Goal: Information Seeking & Learning: Learn about a topic

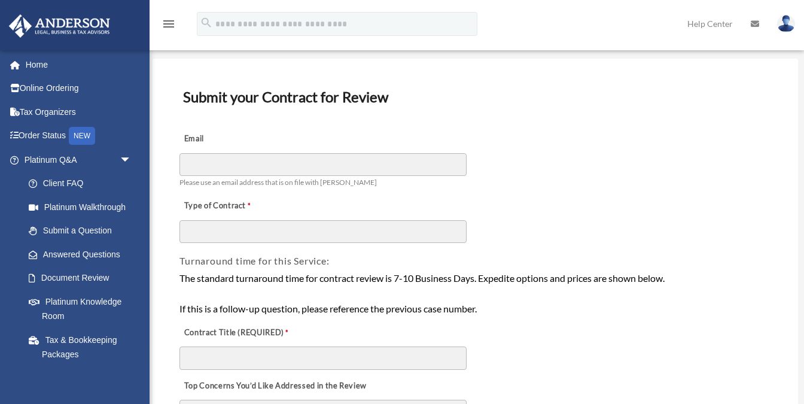
scroll to position [59, 0]
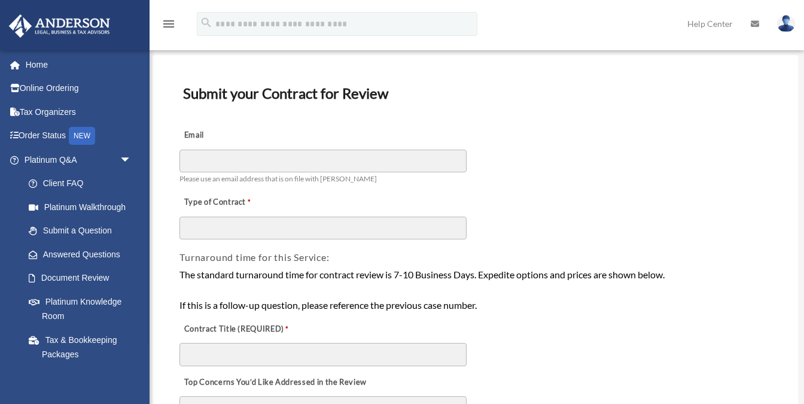
click at [169, 22] on icon "menu" at bounding box center [169, 24] width 14 height 14
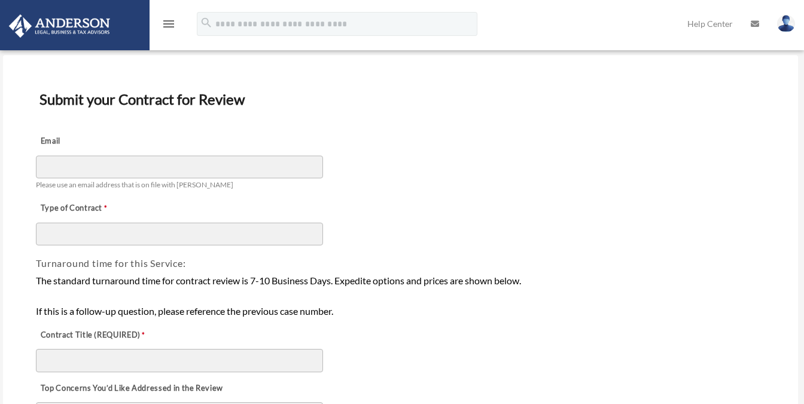
click at [50, 16] on img at bounding box center [59, 25] width 108 height 23
click at [60, 32] on img at bounding box center [59, 25] width 108 height 23
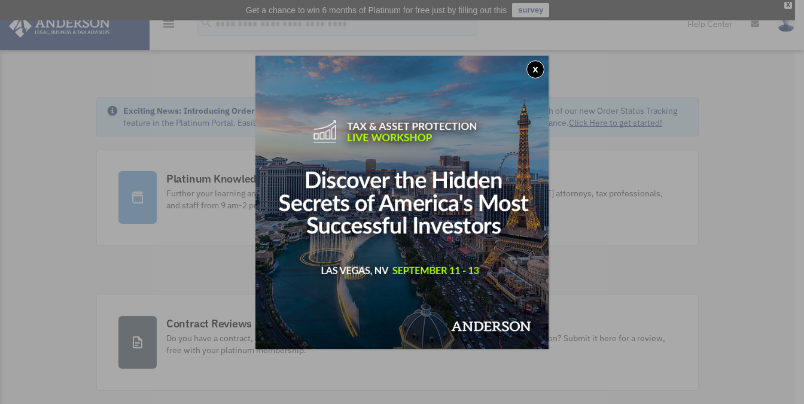
click at [205, 204] on div "x" at bounding box center [402, 202] width 804 height 404
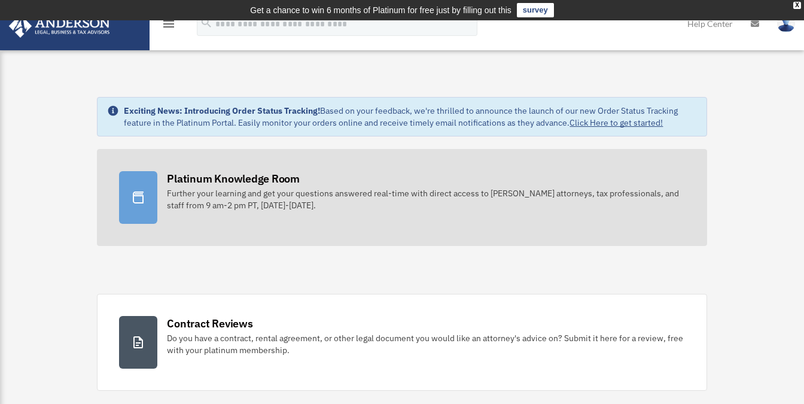
click at [208, 203] on div "Further your learning and get your questions answered real-time with direct acc…" at bounding box center [426, 199] width 518 height 24
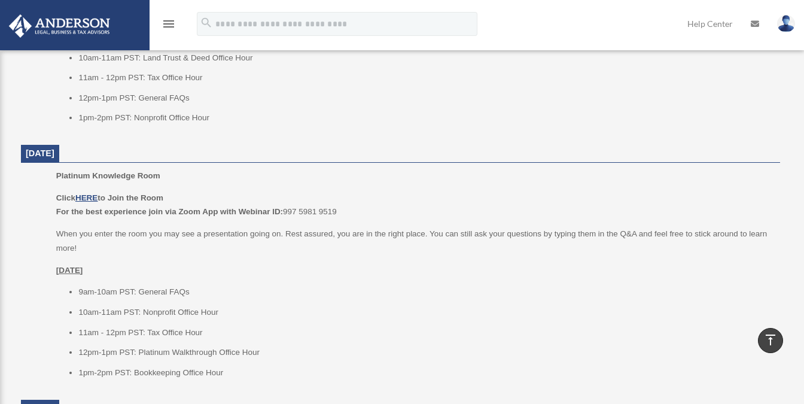
scroll to position [649, 0]
click at [89, 192] on u "HERE" at bounding box center [86, 196] width 22 height 9
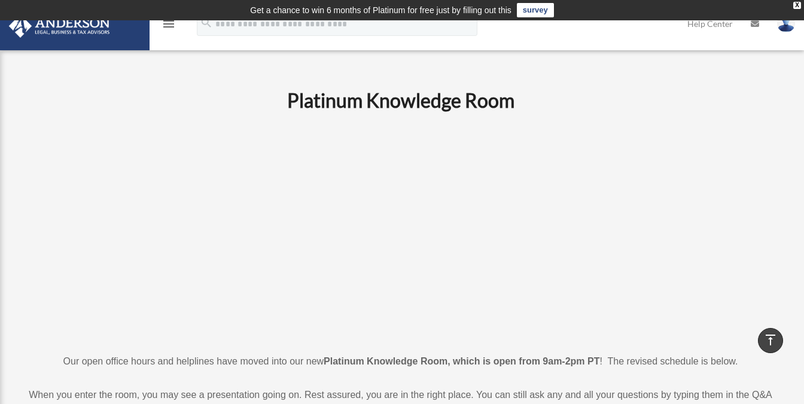
scroll to position [0, 0]
click at [96, 34] on img at bounding box center [59, 25] width 108 height 23
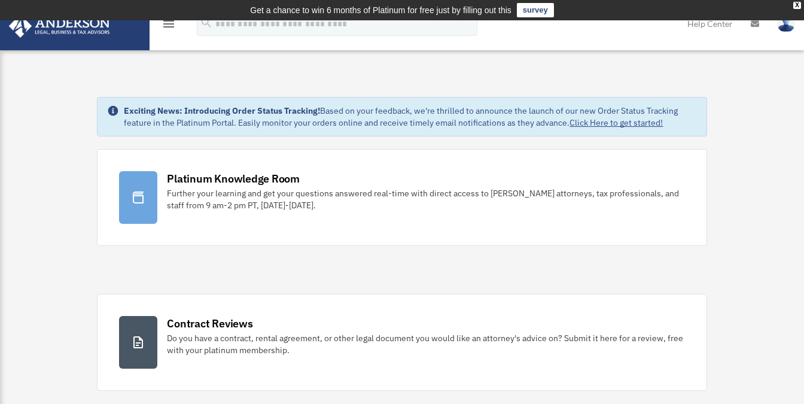
click at [84, 34] on img at bounding box center [59, 25] width 108 height 23
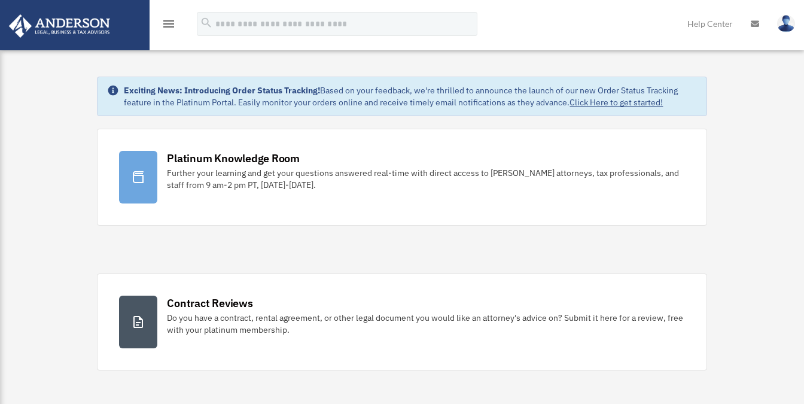
click at [170, 24] on icon "menu" at bounding box center [169, 24] width 14 height 14
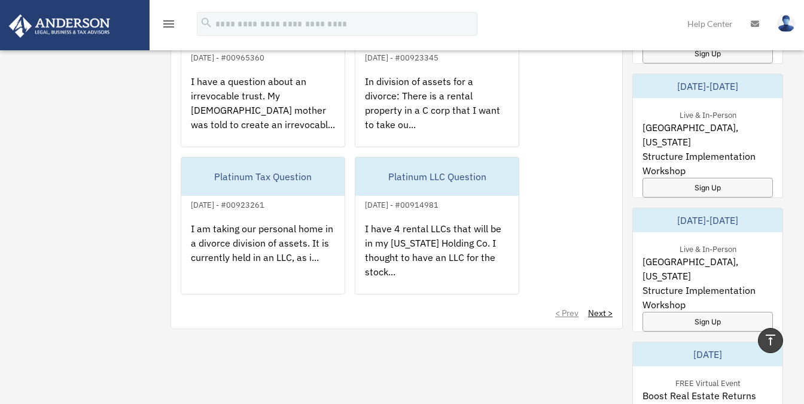
scroll to position [811, 0]
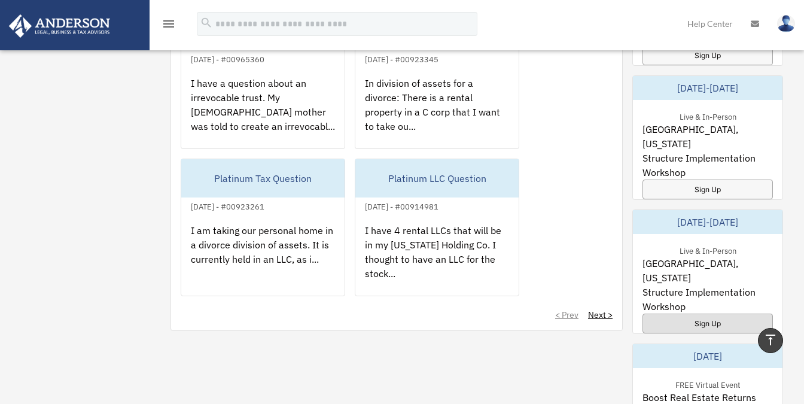
click at [697, 314] on div "Sign Up" at bounding box center [708, 324] width 130 height 20
